Goal: Check status: Check status

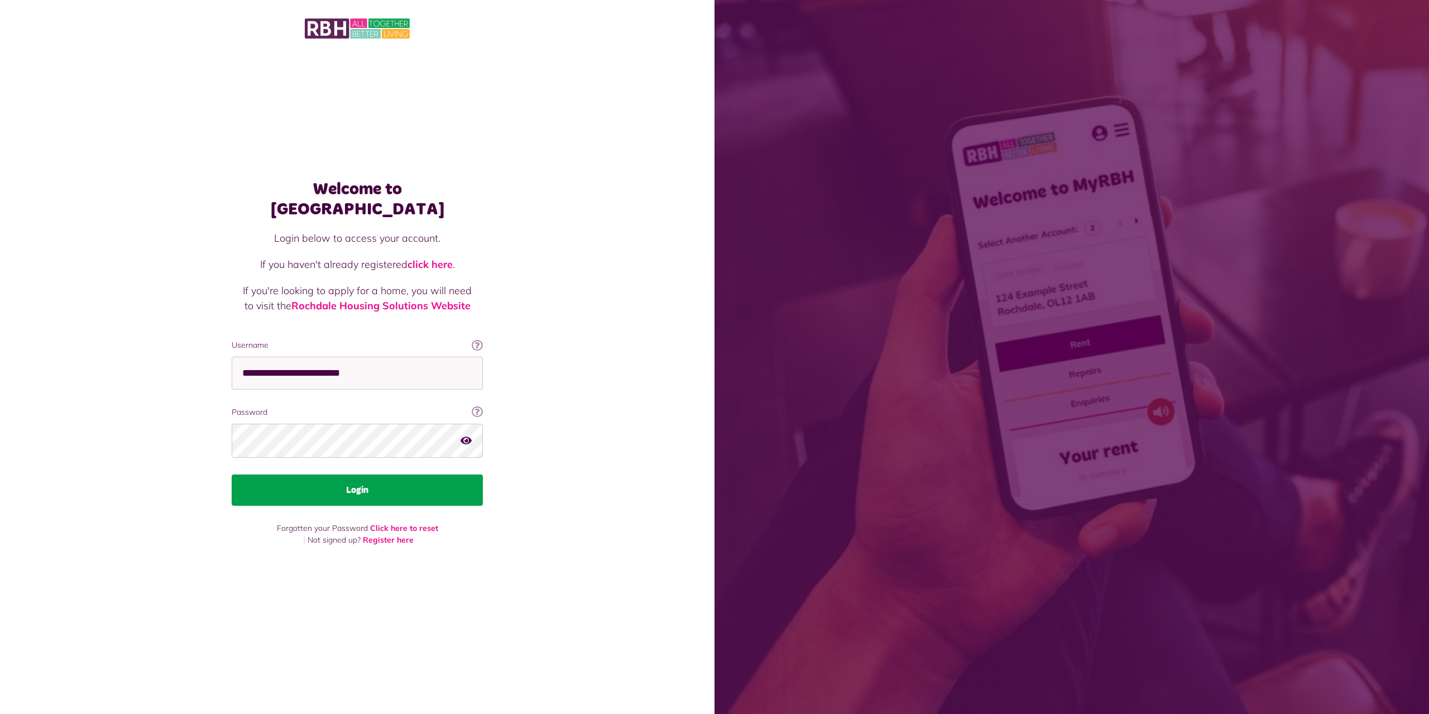
click at [457, 486] on button "Login" at bounding box center [357, 490] width 251 height 31
click at [421, 481] on button "Login" at bounding box center [357, 490] width 251 height 31
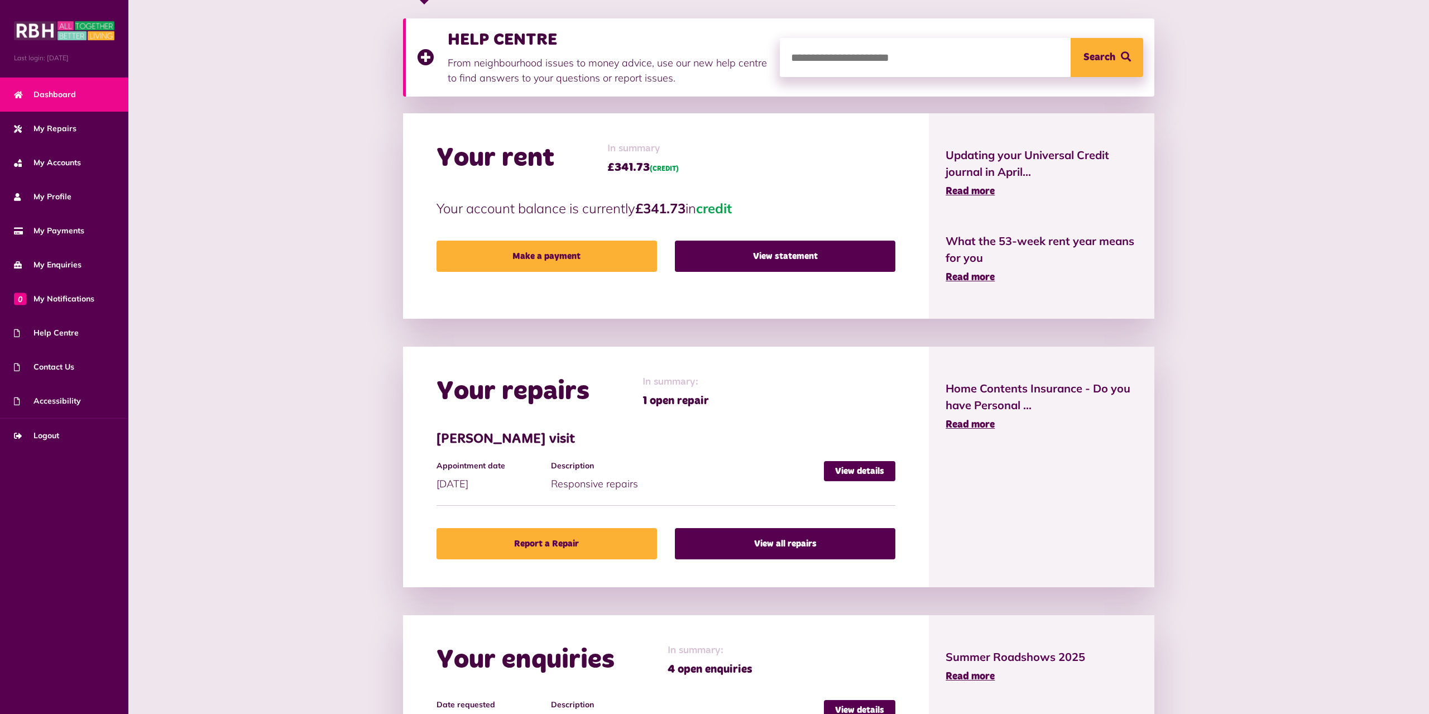
scroll to position [456, 0]
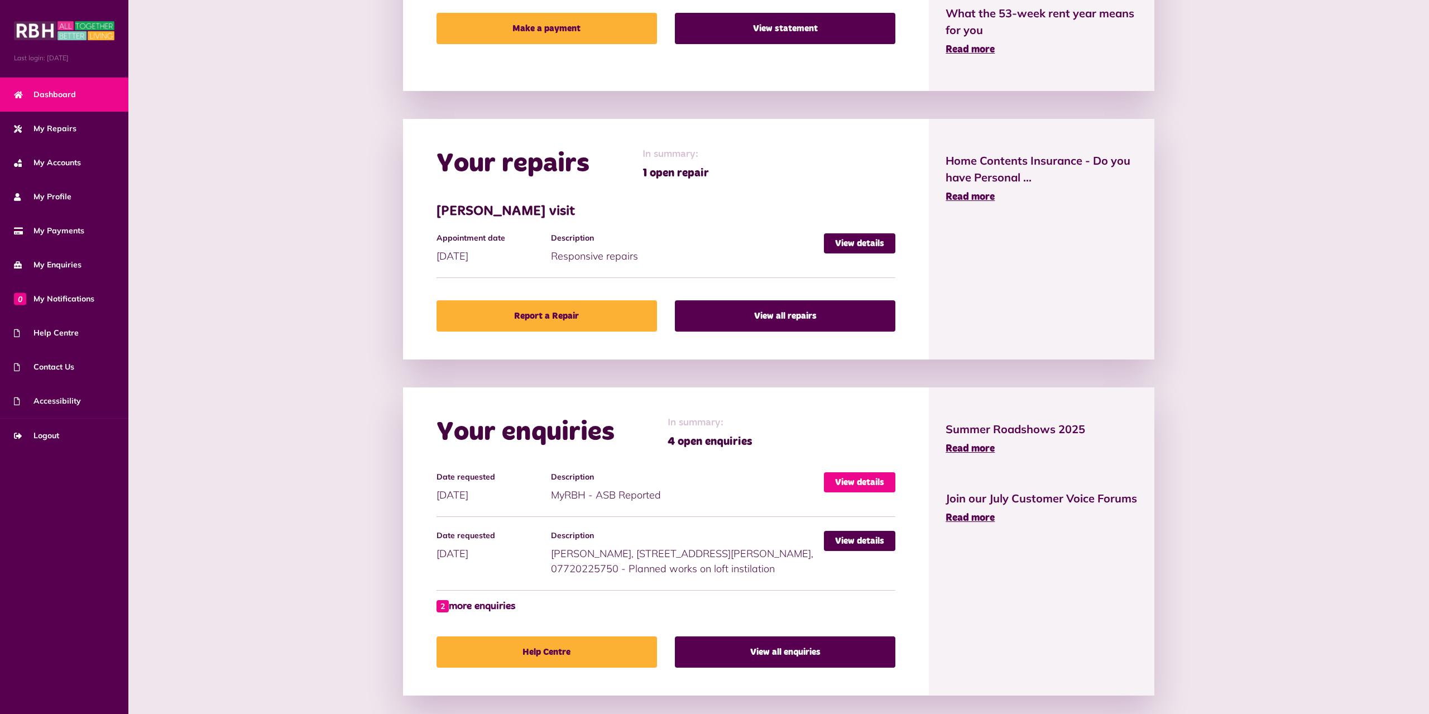
click at [877, 483] on link "View details" at bounding box center [859, 482] width 71 height 20
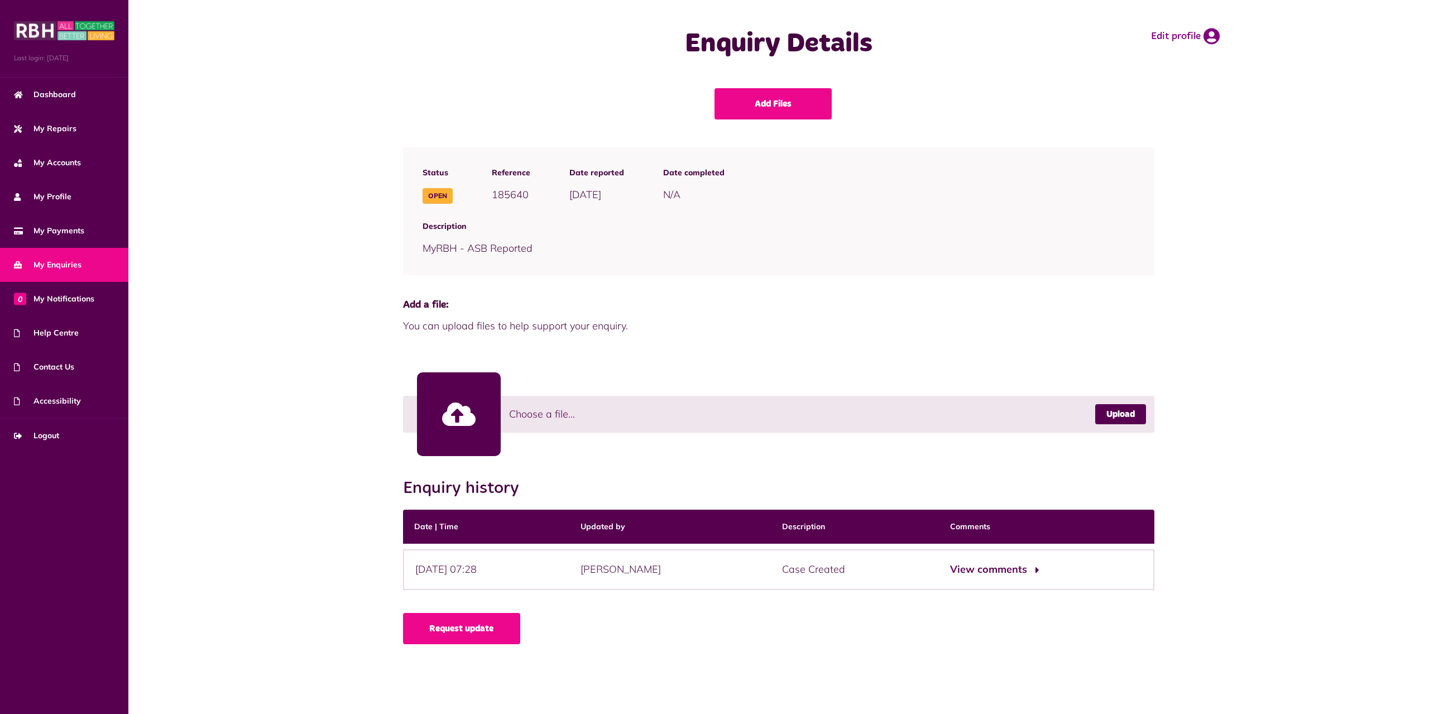
click at [1025, 569] on button "View comments" at bounding box center [993, 570] width 87 height 16
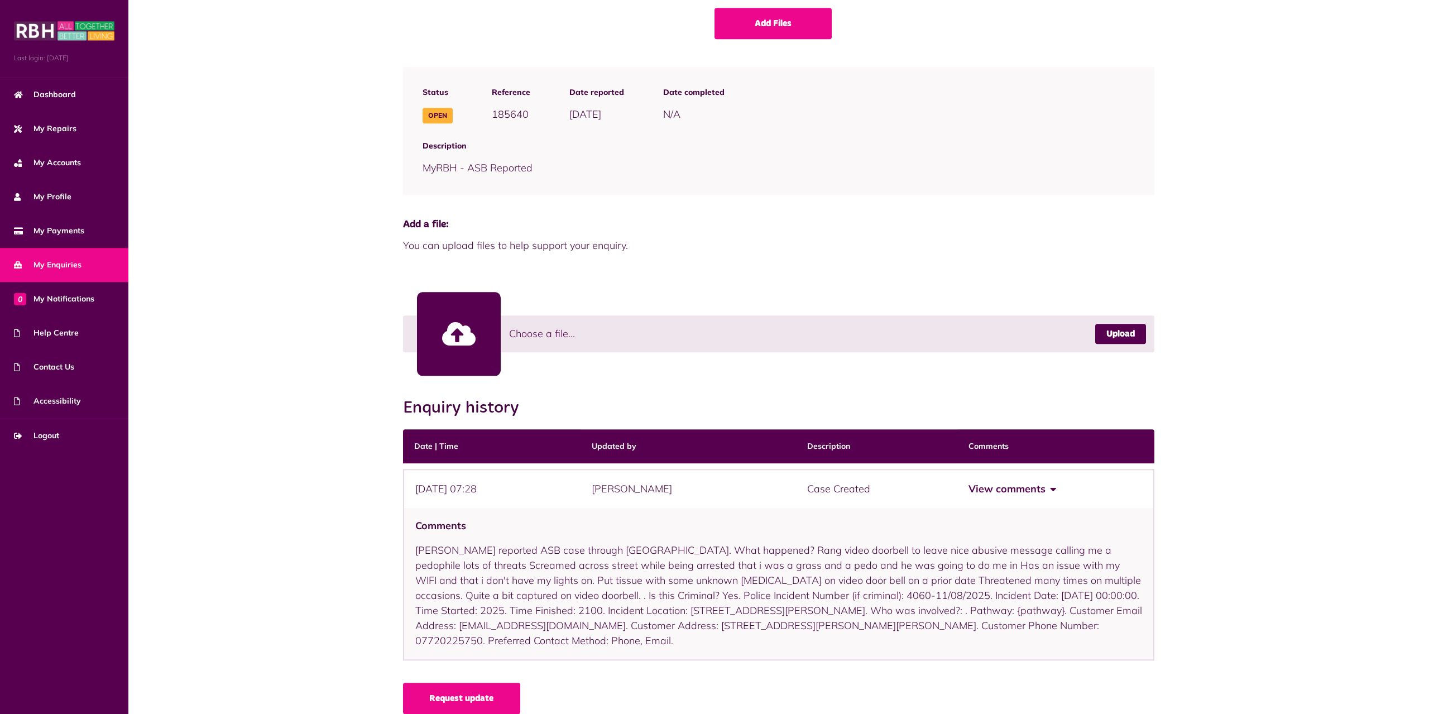
scroll to position [97, 0]
